Goal: Use online tool/utility: Utilize a website feature to perform a specific function

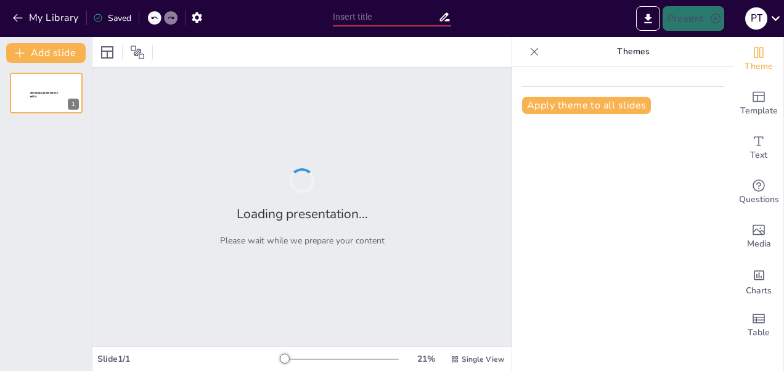
type input "Strategies for Restaurant Managers: Navigating Guest Complaints"
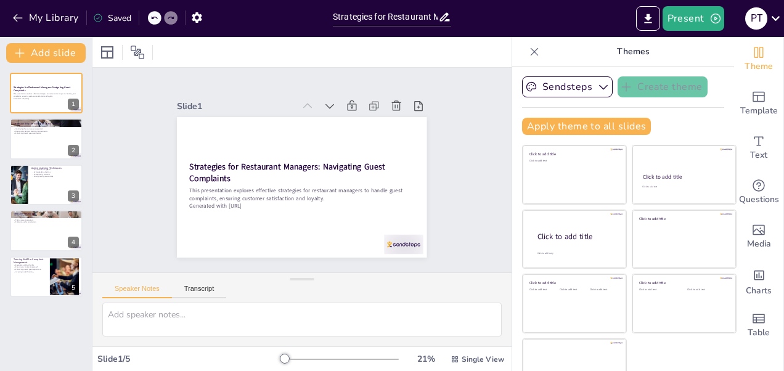
click at [528, 50] on icon at bounding box center [534, 52] width 12 height 12
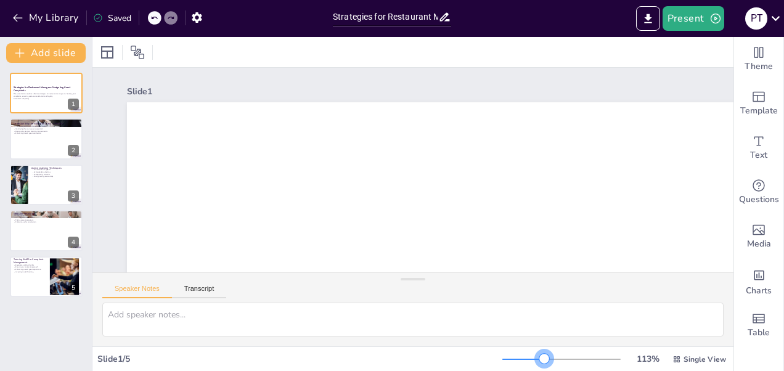
click at [536, 361] on div at bounding box center [561, 359] width 118 height 10
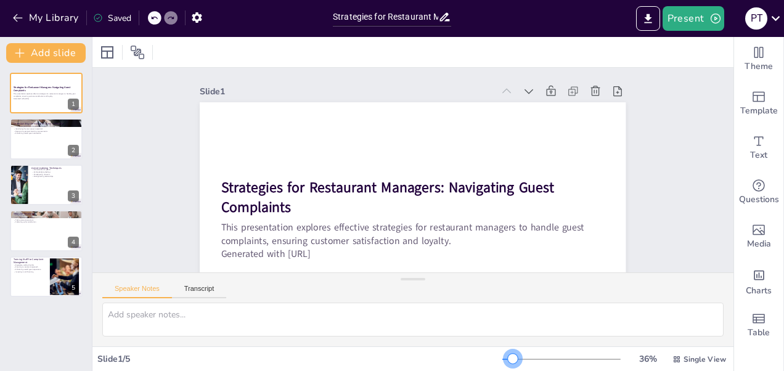
drag, startPoint x: 531, startPoint y: 361, endPoint x: 505, endPoint y: 364, distance: 26.0
click at [505, 364] on div "36 % Single View" at bounding box center [615, 359] width 226 height 20
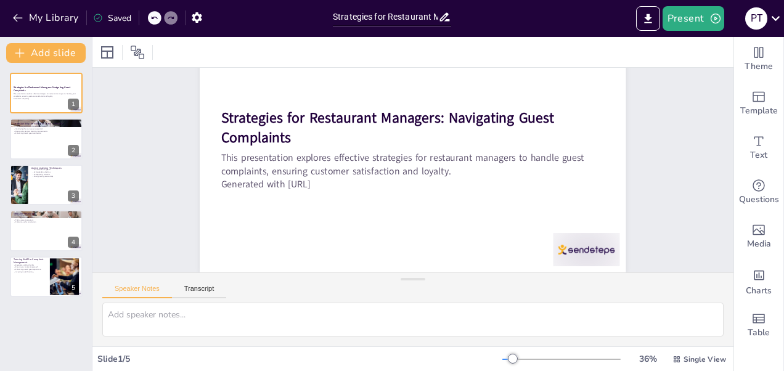
scroll to position [74, 0]
click at [53, 136] on button at bounding box center [54, 129] width 15 height 15
type textarea "Understanding the range of issues that lead to guest complaints is crucial for …"
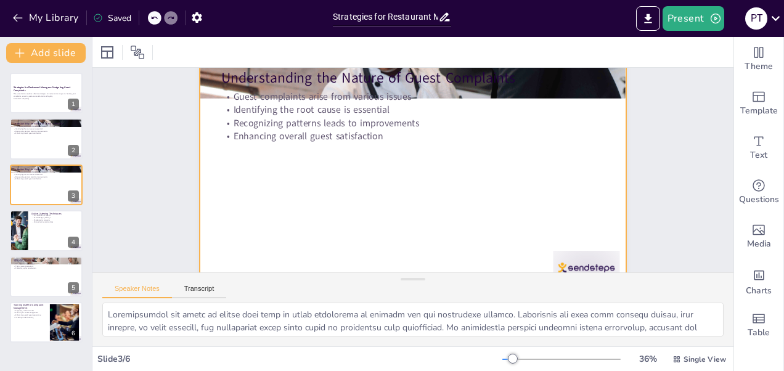
scroll to position [0, 0]
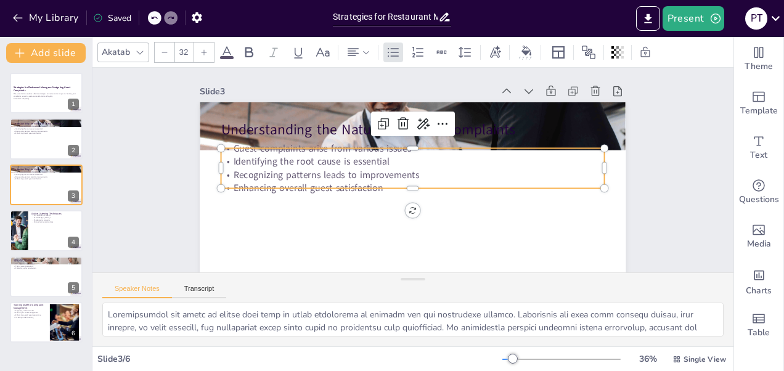
click at [428, 149] on p "Guest complaints arise from various issues" at bounding box center [426, 153] width 318 height 236
click at [219, 134] on div at bounding box center [224, 128] width 11 height 11
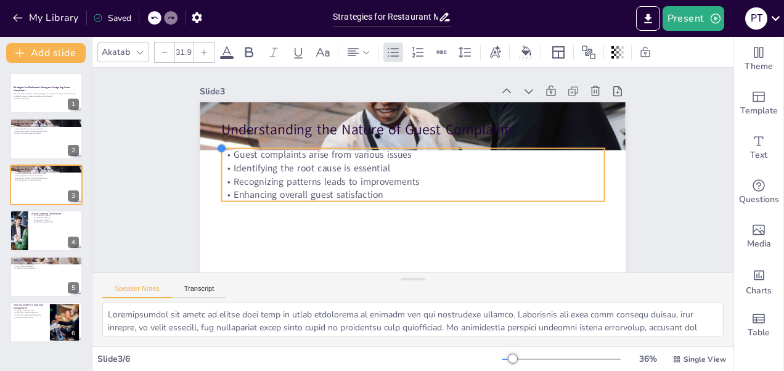
drag, startPoint x: 213, startPoint y: 147, endPoint x: 214, endPoint y: 164, distance: 17.3
click at [214, 164] on div "Understanding the Nature of Guest Complaints Guest complaints arise from variou…" at bounding box center [407, 222] width 449 height 283
drag, startPoint x: 212, startPoint y: 149, endPoint x: 212, endPoint y: 159, distance: 10.5
click at [212, 159] on div "Understanding the Nature of Guest Complaints Guest complaints arise from variou…" at bounding box center [396, 219] width 479 height 359
click at [428, 200] on p "Enhancing overall guest satisfaction" at bounding box center [408, 194] width 377 height 92
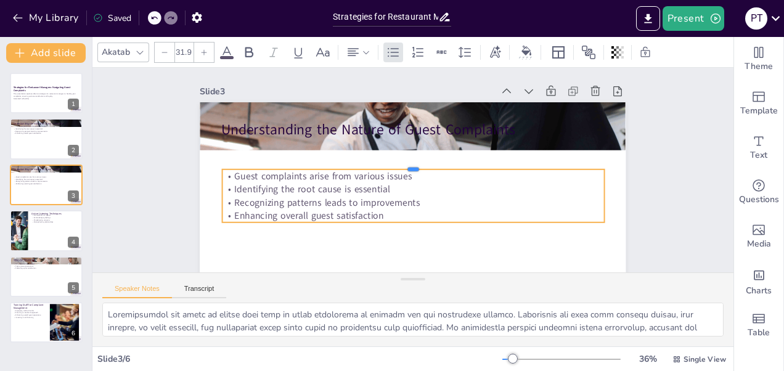
drag, startPoint x: 417, startPoint y: 148, endPoint x: 418, endPoint y: 169, distance: 21.0
click at [418, 169] on div at bounding box center [415, 165] width 367 height 128
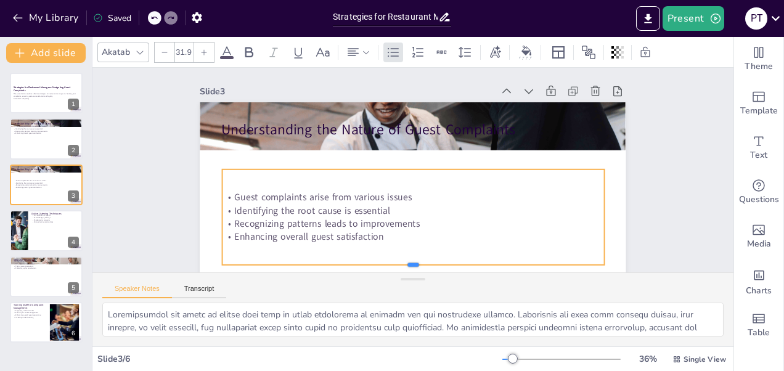
drag, startPoint x: 405, startPoint y: 222, endPoint x: 407, endPoint y: 264, distance: 41.9
click at [407, 264] on div "Slide 1 Strategies for Restaurant Managers: Navigating Guest Complaints This pr…" at bounding box center [412, 170] width 613 height 581
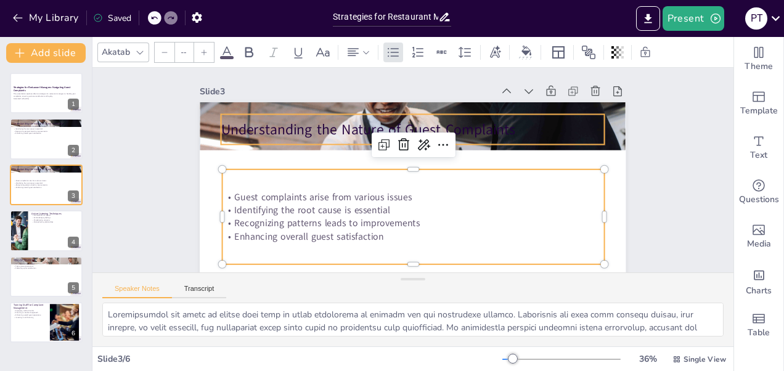
type input "48"
click at [475, 126] on p "Understanding the Nature of Guest Complaints" at bounding box center [446, 146] width 242 height 322
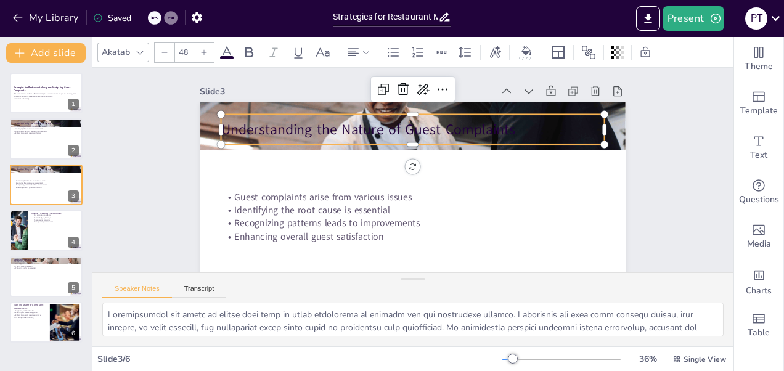
drag, startPoint x: 720, startPoint y: 108, endPoint x: 714, endPoint y: 85, distance: 24.4
click at [478, 132] on p "Understanding the Nature of Guest Complaints" at bounding box center [389, 138] width 322 height 242
click at [478, 132] on p "Understanding the Nature of Guest Complaints" at bounding box center [450, 154] width 174 height 358
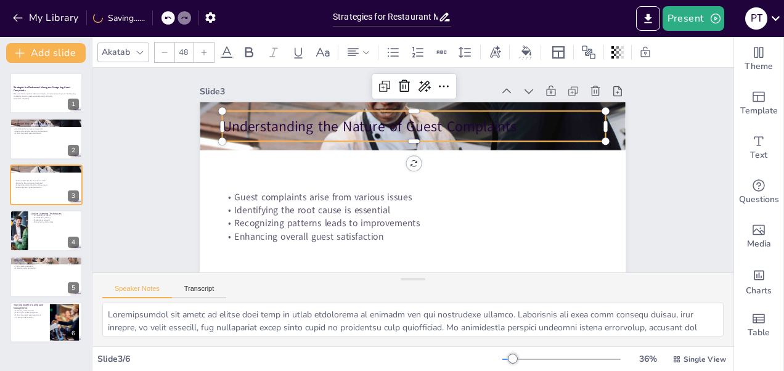
click at [478, 132] on p "Understanding the Nature of Guest Complaints" at bounding box center [423, 127] width 379 height 99
click at [478, 132] on p "Understanding the Nature of Guest Complaints" at bounding box center [418, 127] width 383 height 60
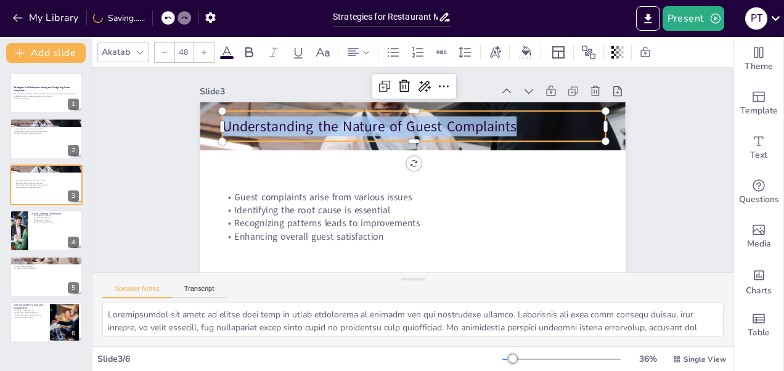
click at [478, 132] on p "Understanding the Nature of Guest Complaints" at bounding box center [443, 137] width 298 height 271
click at [478, 132] on p "Understanding the Nature of Guest Complaints" at bounding box center [418, 127] width 383 height 60
click at [478, 132] on p "Understanding the Nature of Guest Complaints" at bounding box center [432, 131] width 359 height 174
click at [254, 55] on icon at bounding box center [249, 52] width 15 height 15
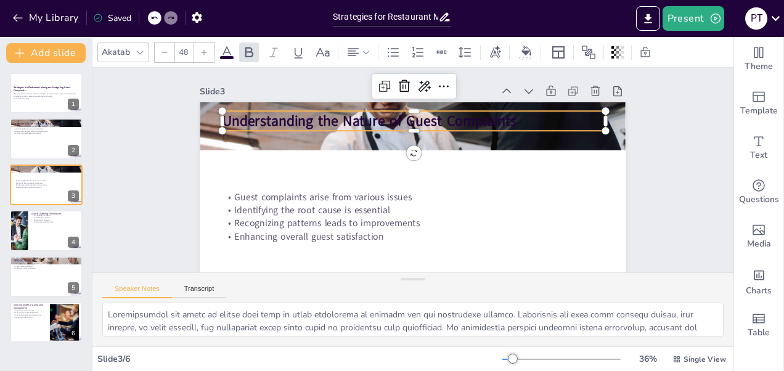
click at [228, 52] on icon at bounding box center [226, 52] width 11 height 12
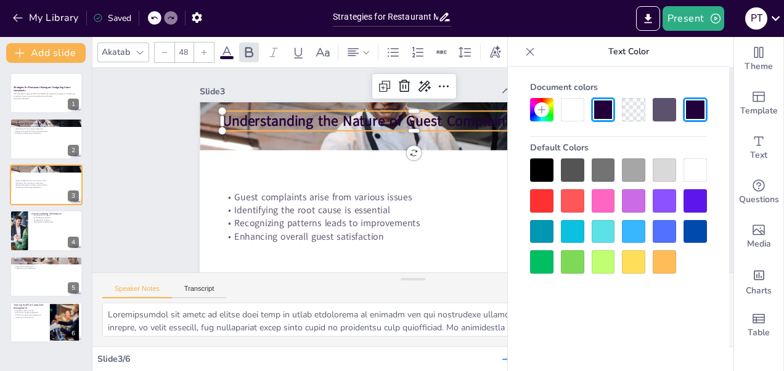
click at [692, 166] on div at bounding box center [694, 169] width 23 height 23
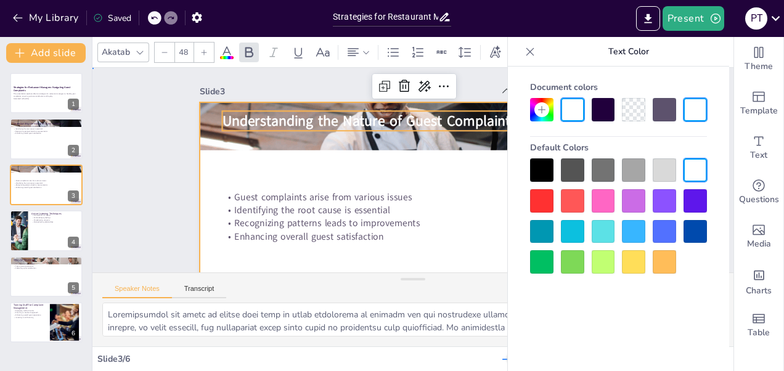
click at [454, 157] on div at bounding box center [383, 212] width 486 height 444
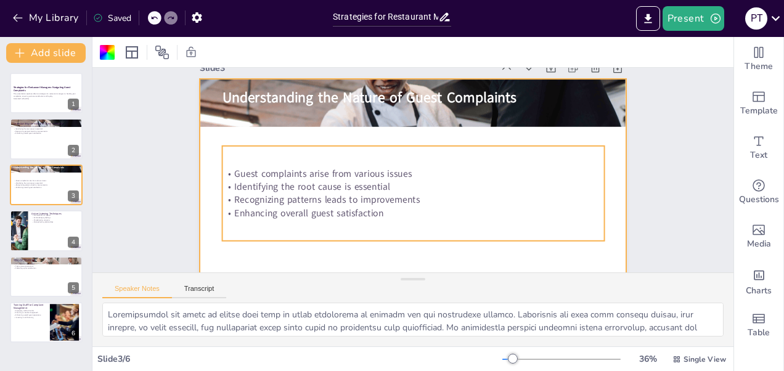
scroll to position [25, 0]
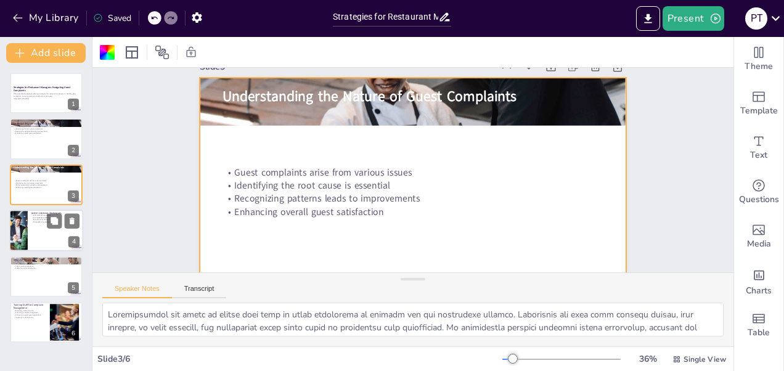
click at [35, 235] on div at bounding box center [46, 231] width 74 height 42
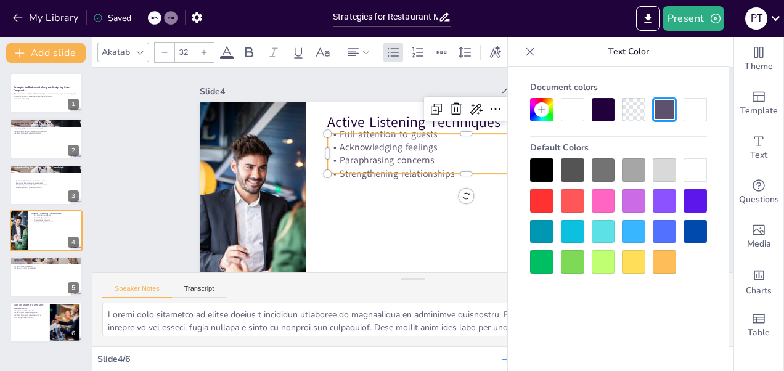
click at [386, 157] on p "Paraphrasing concerns" at bounding box center [467, 171] width 274 height 70
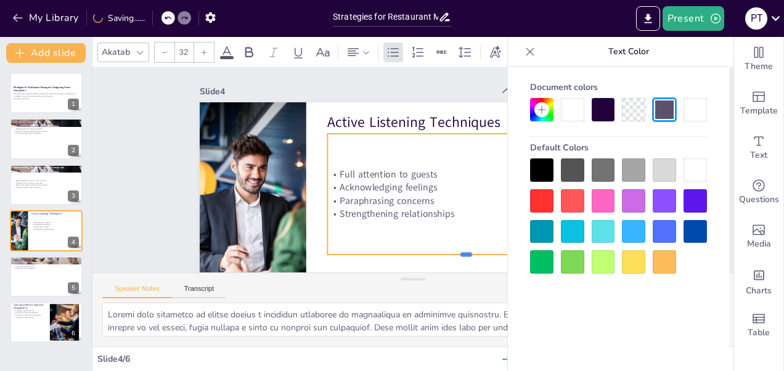
drag, startPoint x: 456, startPoint y: 173, endPoint x: 461, endPoint y: 254, distance: 80.9
click at [461, 254] on div "Active Listening Techniques Full attention to guests Acknowledging feelings Par…" at bounding box center [407, 221] width 449 height 283
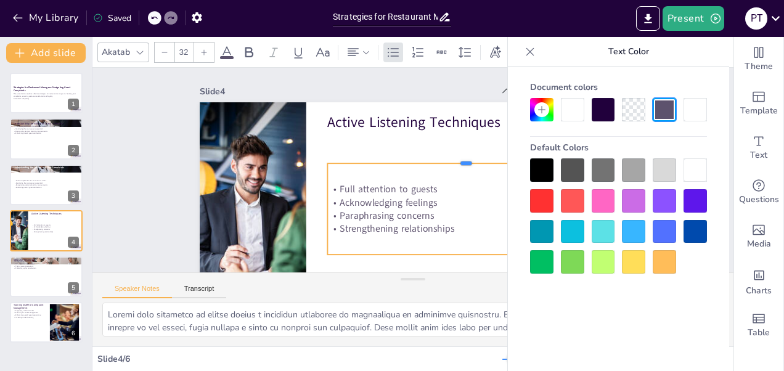
drag, startPoint x: 455, startPoint y: 131, endPoint x: 457, endPoint y: 161, distance: 29.6
click at [457, 161] on div at bounding box center [467, 164] width 276 height 39
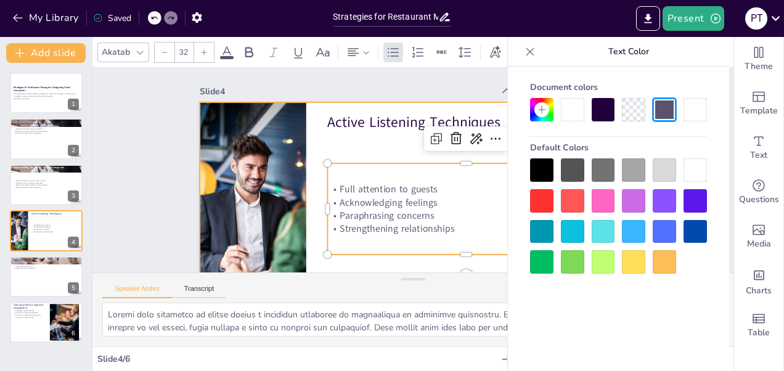
click at [373, 146] on div at bounding box center [396, 219] width 479 height 360
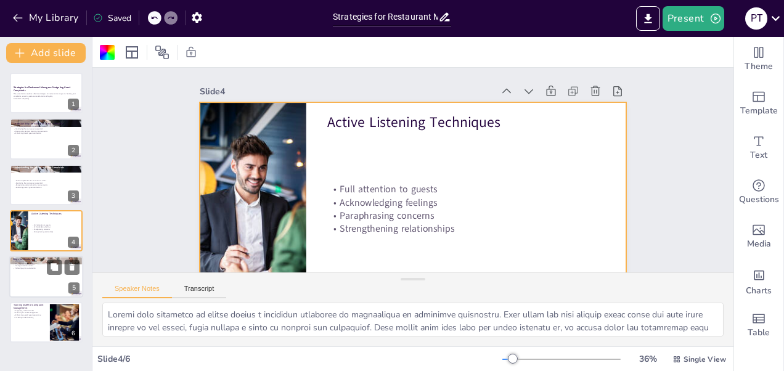
click at [39, 278] on div at bounding box center [46, 277] width 74 height 42
type textarea "Empathizing with guests is a critical first step in the resolution process. It …"
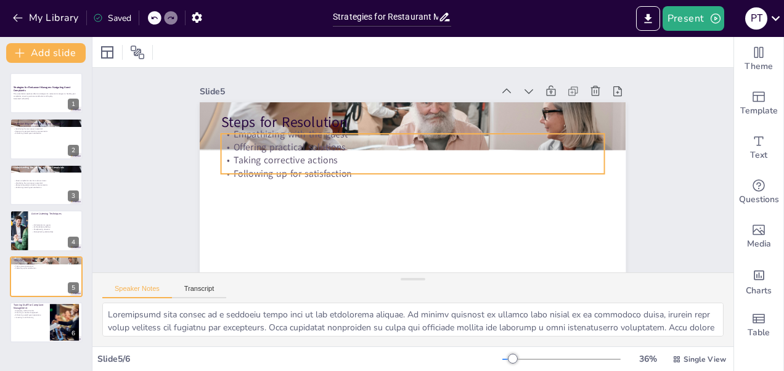
click at [343, 154] on p "Taking corrective actions" at bounding box center [417, 161] width 356 height 168
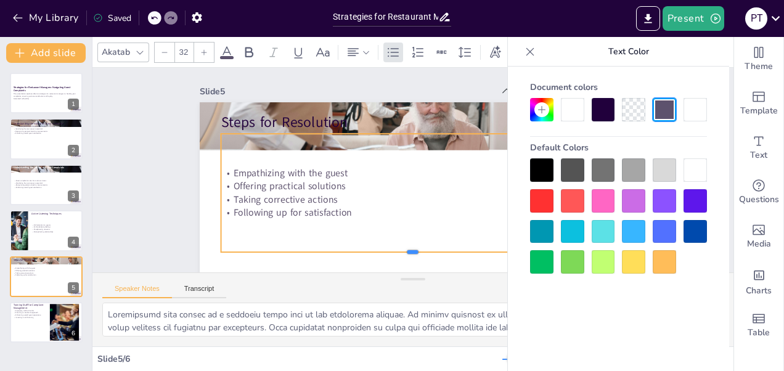
drag, startPoint x: 402, startPoint y: 176, endPoint x: 412, endPoint y: 254, distance: 79.0
click at [412, 254] on div at bounding box center [333, 205] width 165 height 354
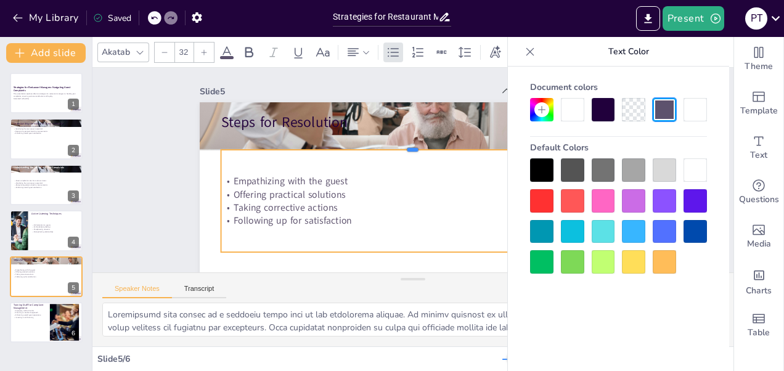
drag, startPoint x: 402, startPoint y: 132, endPoint x: 404, endPoint y: 147, distance: 15.5
click at [404, 147] on div at bounding box center [420, 146] width 367 height 128
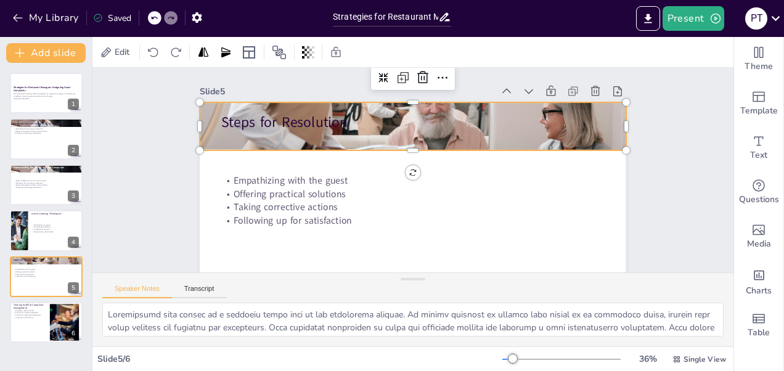
click at [322, 111] on div at bounding box center [434, 132] width 511 height 459
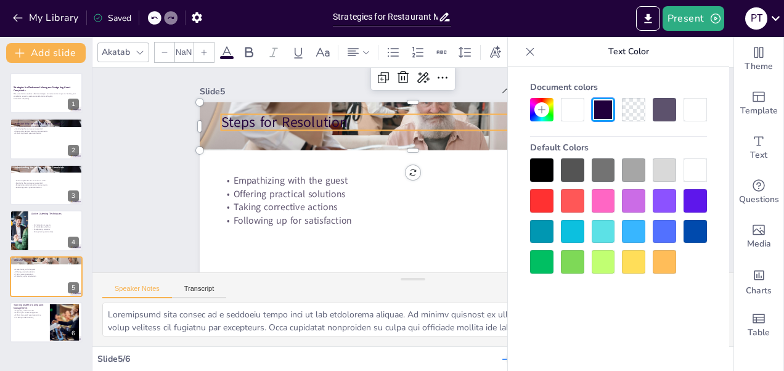
type input "48"
click at [313, 120] on p "Steps for Resolution" at bounding box center [417, 122] width 383 height 60
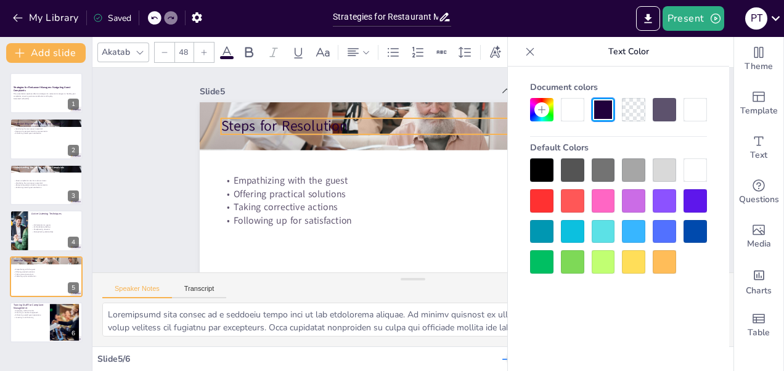
click at [313, 120] on p "Steps for Resolution" at bounding box center [426, 128] width 371 height 137
click at [313, 120] on p "Steps for Resolution" at bounding box center [417, 127] width 383 height 60
click at [693, 168] on div at bounding box center [694, 169] width 23 height 23
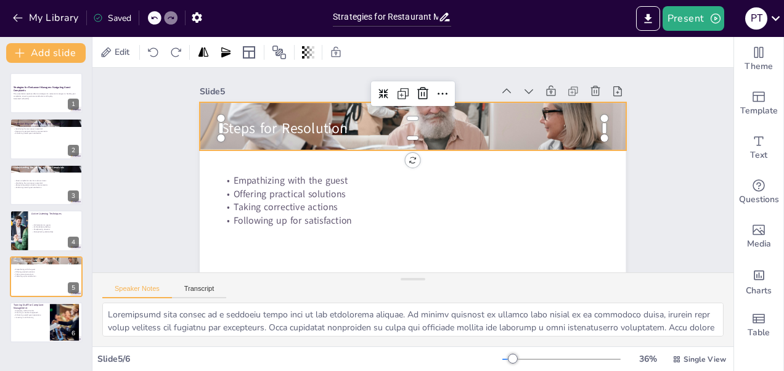
click at [200, 137] on div at bounding box center [422, 127] width 476 height 366
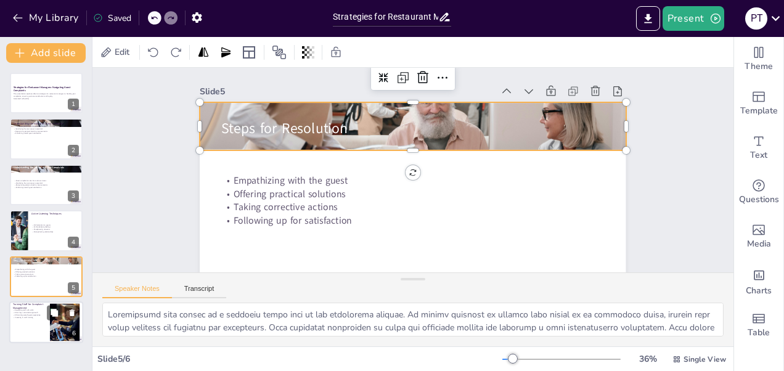
click at [36, 330] on div at bounding box center [46, 322] width 74 height 42
type textarea "Equipping staff with the necessary skills for handling complaints is vital for …"
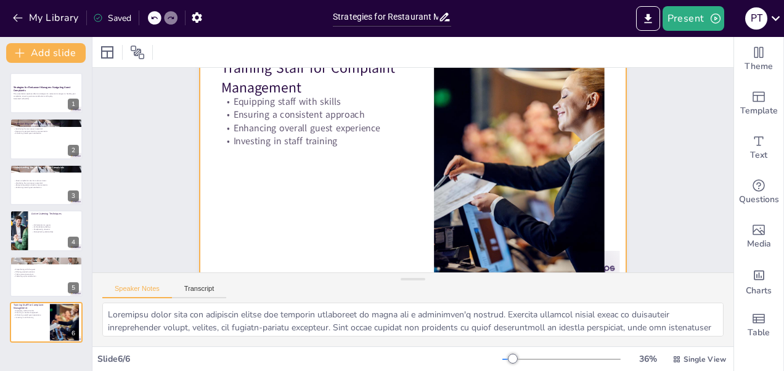
scroll to position [1, 0]
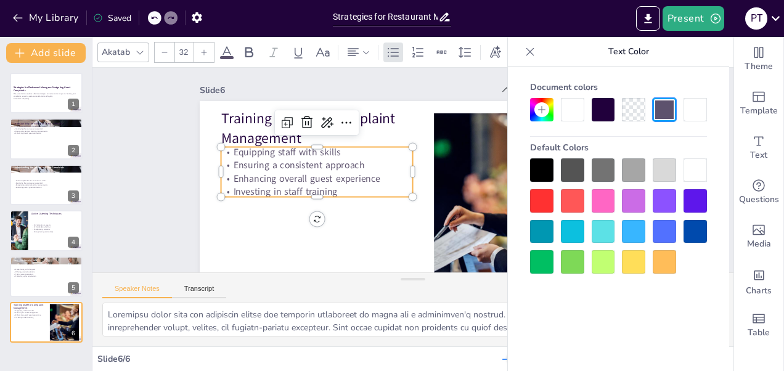
click at [302, 193] on p "Investing in staff training" at bounding box center [315, 181] width 192 height 33
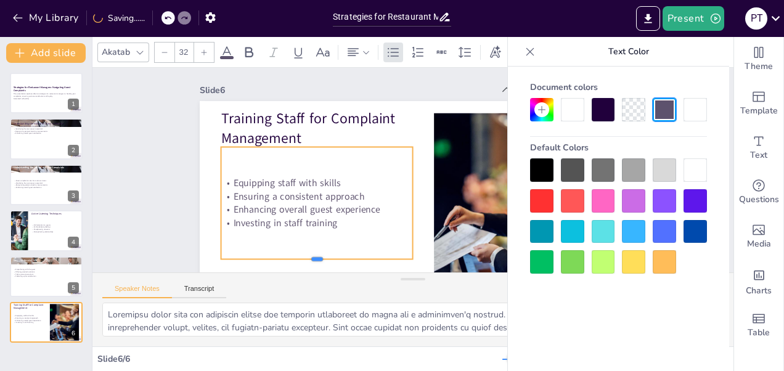
drag, startPoint x: 308, startPoint y: 197, endPoint x: 320, endPoint y: 259, distance: 63.4
click at [320, 250] on div at bounding box center [280, 189] width 161 height 121
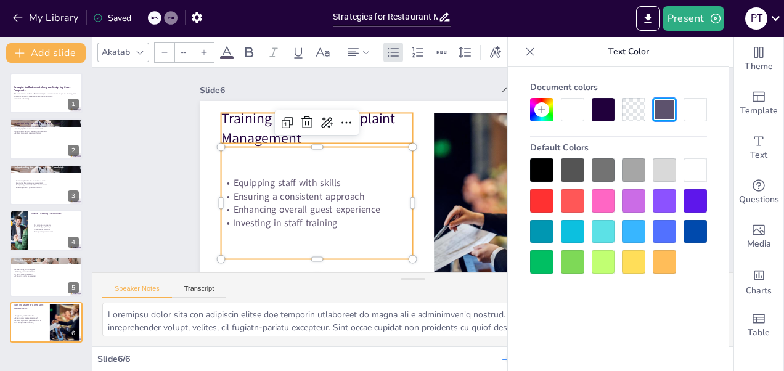
type input "48"
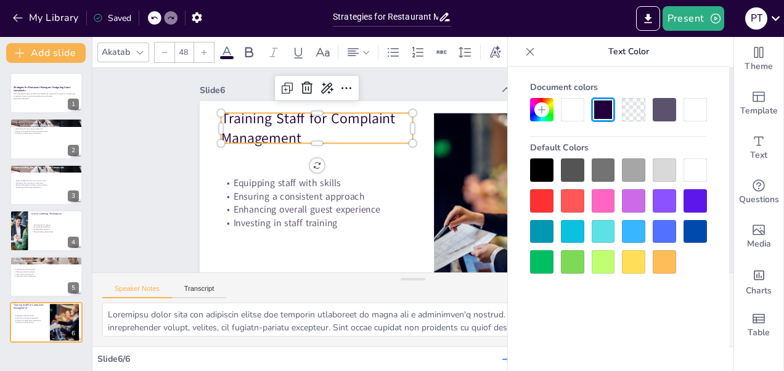
click at [364, 125] on p "Training Staff for Complaint Management" at bounding box center [380, 70] width 158 height 169
click at [526, 48] on icon at bounding box center [530, 52] width 12 height 12
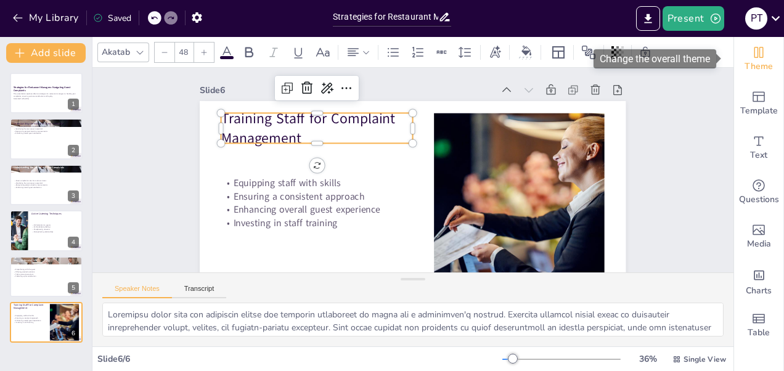
click at [754, 57] on icon "Change the overall theme" at bounding box center [758, 52] width 9 height 11
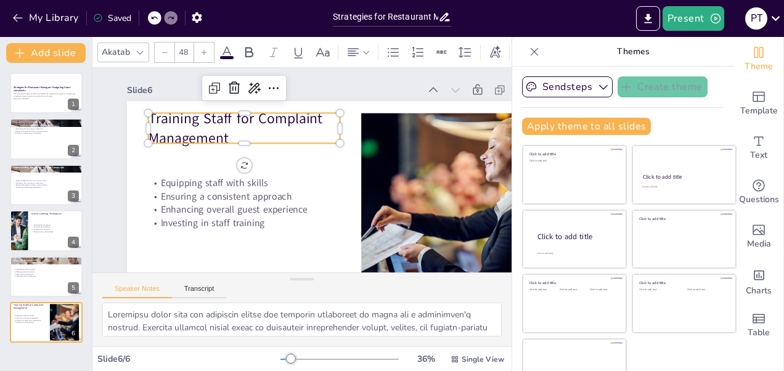
click at [524, 58] on div at bounding box center [534, 52] width 20 height 20
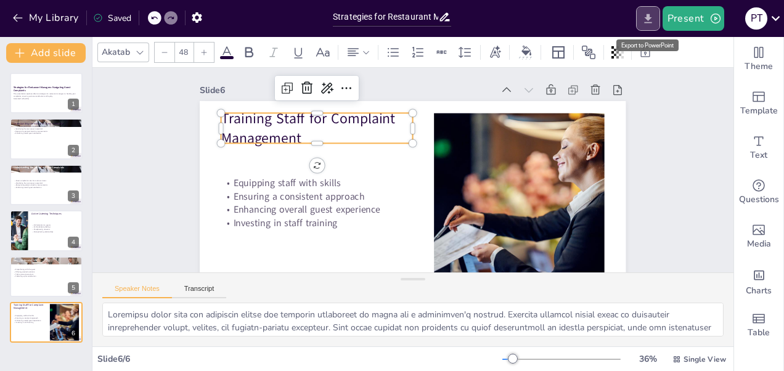
click at [646, 18] on icon "Export to PowerPoint" at bounding box center [647, 18] width 13 height 13
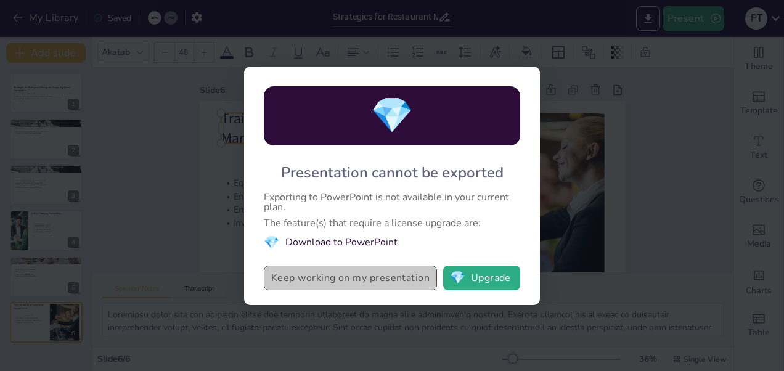
click at [344, 279] on button "Keep working on my presentation" at bounding box center [350, 278] width 173 height 25
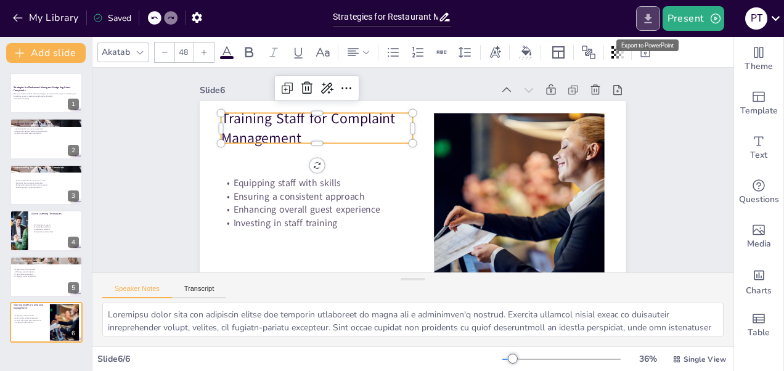
click at [652, 18] on icon "Export to PowerPoint" at bounding box center [647, 18] width 13 height 13
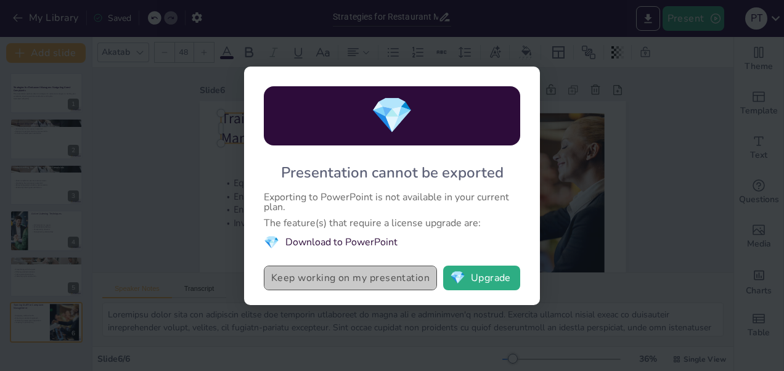
click at [346, 290] on button "Keep working on my presentation" at bounding box center [350, 278] width 173 height 25
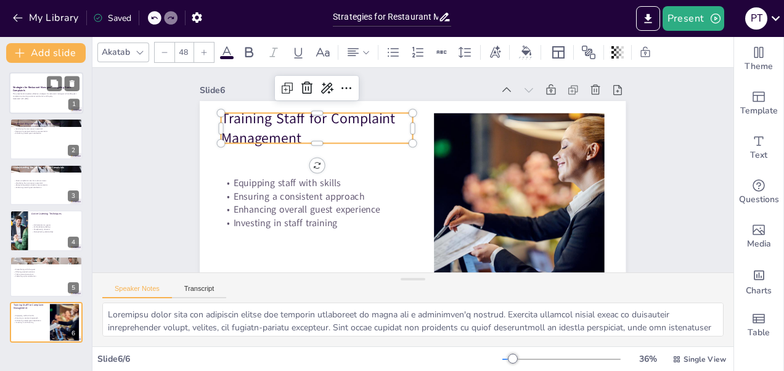
click at [31, 102] on div at bounding box center [46, 93] width 74 height 42
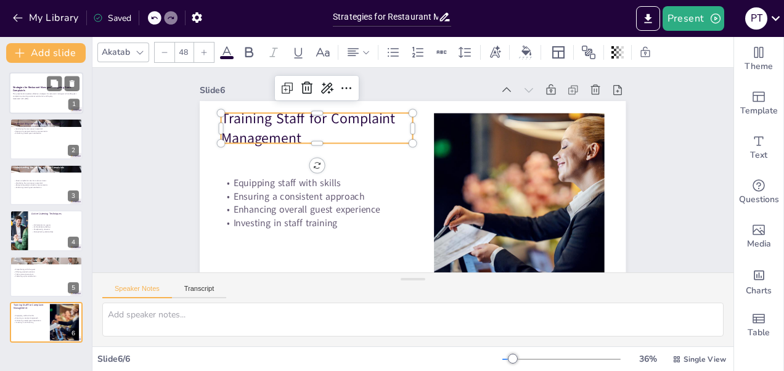
scroll to position [0, 0]
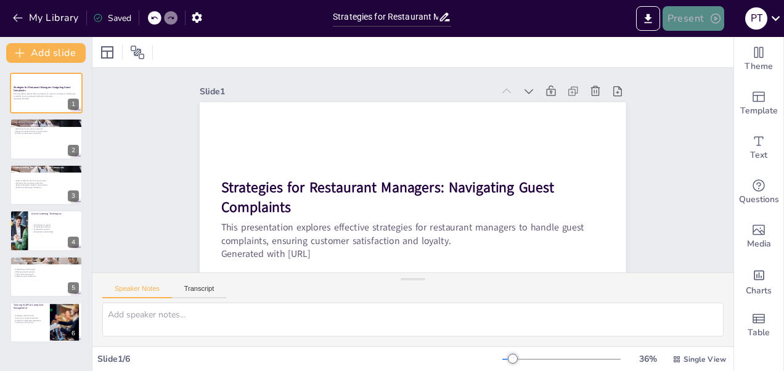
click at [709, 14] on icon "button" at bounding box center [715, 18] width 12 height 12
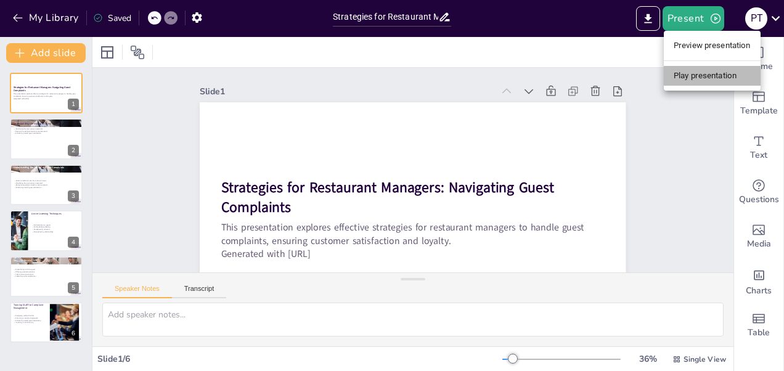
click at [701, 73] on li "Play presentation" at bounding box center [712, 76] width 97 height 20
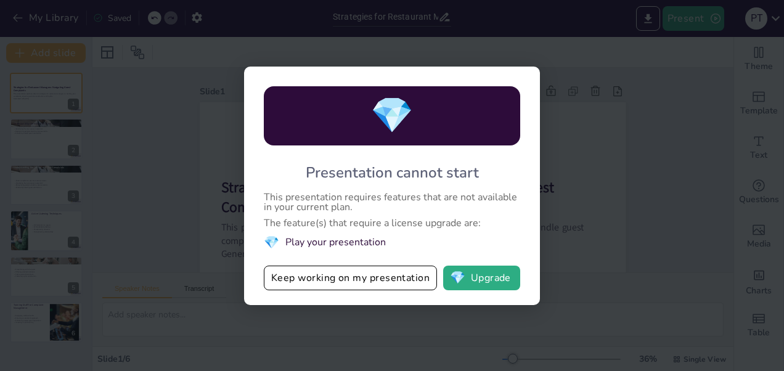
click at [592, 99] on div "💎 Presentation cannot start This presentation requires features that are not av…" at bounding box center [392, 185] width 784 height 371
click at [463, 75] on div "💎 Presentation cannot start This presentation requires features that are not av…" at bounding box center [392, 186] width 296 height 238
drag, startPoint x: 584, startPoint y: 40, endPoint x: 638, endPoint y: -36, distance: 94.1
click at [638, 0] on html "My Library Saved Strategies for Restaurant Managers: Navigating Guest Complaint…" at bounding box center [392, 185] width 784 height 371
